Goal: Information Seeking & Learning: Learn about a topic

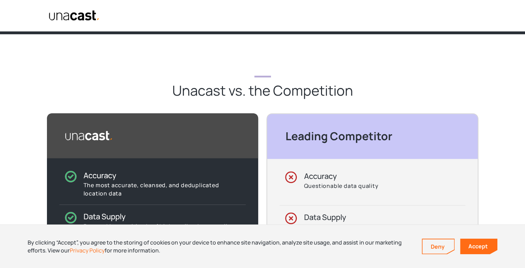
scroll to position [497, 0]
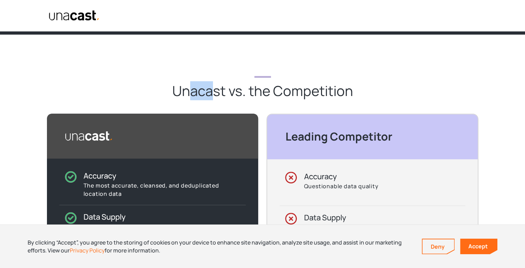
drag, startPoint x: 193, startPoint y: 97, endPoint x: 215, endPoint y: 96, distance: 22.1
click at [215, 96] on h2 "Unacast vs. the Competition" at bounding box center [262, 91] width 181 height 18
drag, startPoint x: 255, startPoint y: 89, endPoint x: 262, endPoint y: 89, distance: 6.6
click at [262, 89] on h2 "Unacast vs. the Competition" at bounding box center [262, 91] width 181 height 18
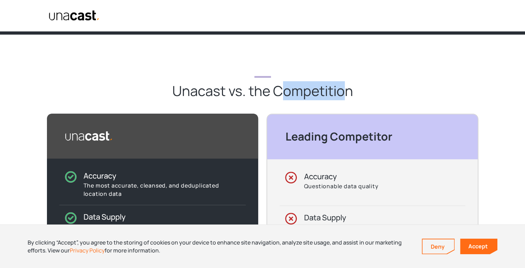
drag, startPoint x: 282, startPoint y: 89, endPoint x: 347, endPoint y: 87, distance: 65.2
click at [347, 87] on h2 "Unacast vs. the Competition" at bounding box center [262, 91] width 181 height 18
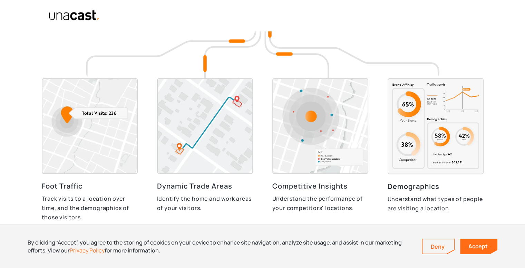
scroll to position [1495, 1]
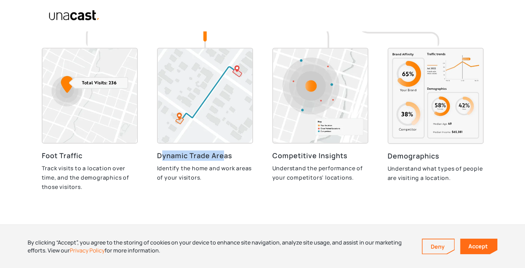
drag, startPoint x: 160, startPoint y: 155, endPoint x: 222, endPoint y: 151, distance: 61.9
click at [222, 151] on h3 "Dynamic Trade Areas" at bounding box center [205, 155] width 96 height 10
drag, startPoint x: 309, startPoint y: 155, endPoint x: 346, endPoint y: 156, distance: 37.6
click at [346, 156] on h3 "Competitive Insights" at bounding box center [320, 155] width 96 height 10
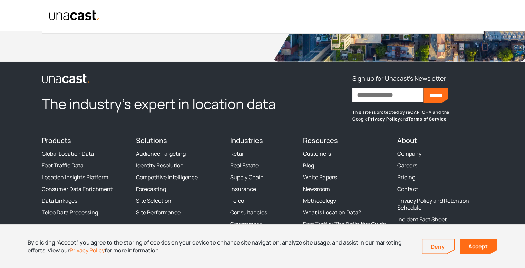
scroll to position [2584, 0]
